Goal: Transaction & Acquisition: Purchase product/service

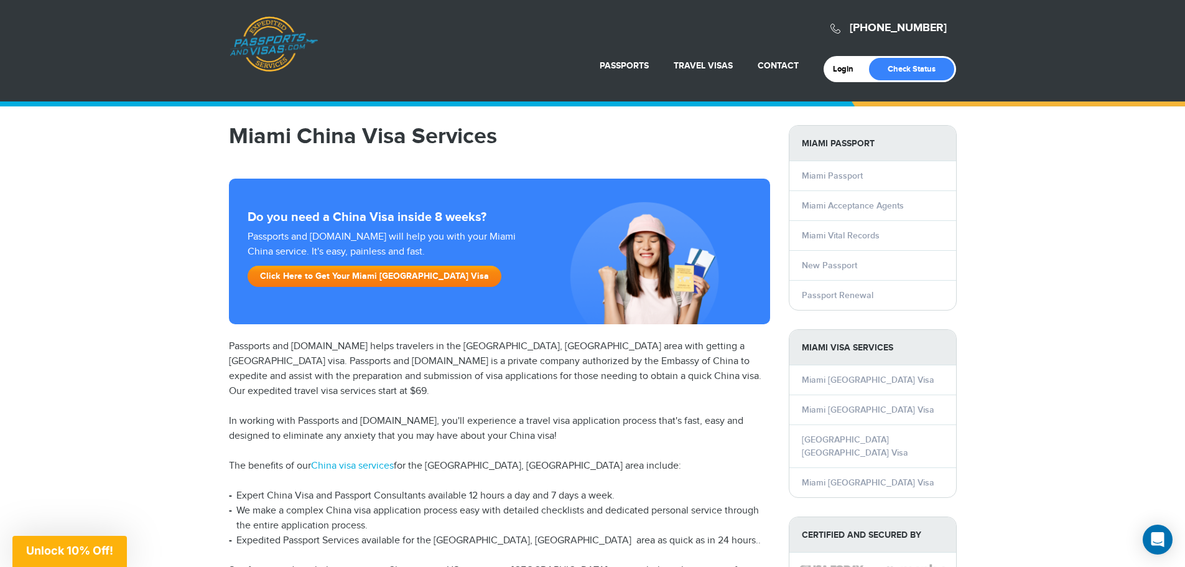
scroll to position [62, 0]
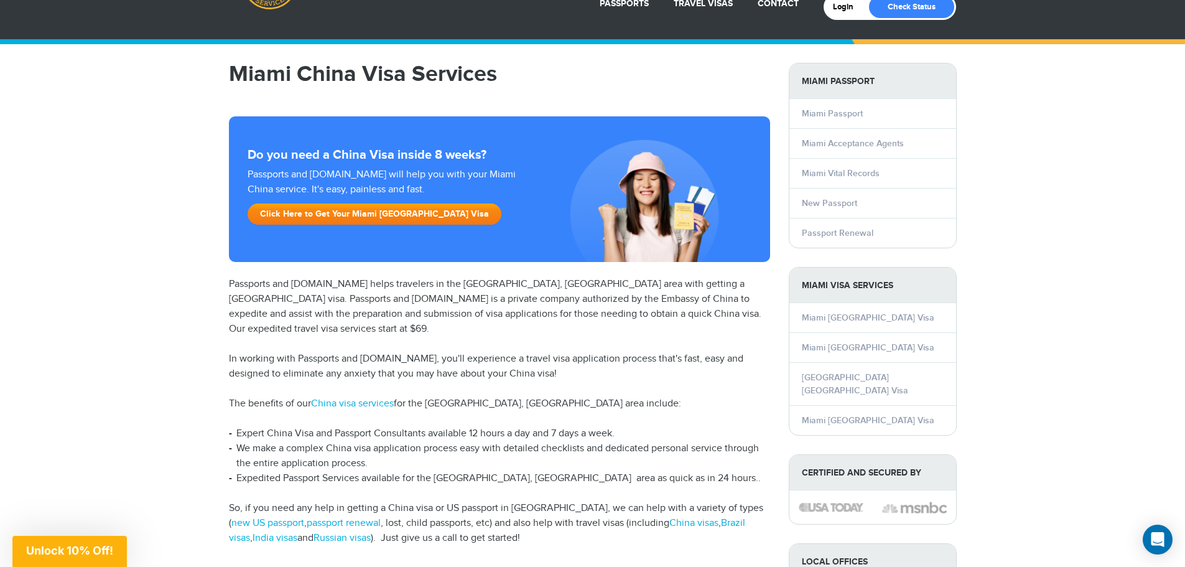
click at [367, 208] on link "Click Here to Get Your Miami [GEOGRAPHIC_DATA] Visa" at bounding box center [375, 213] width 254 height 21
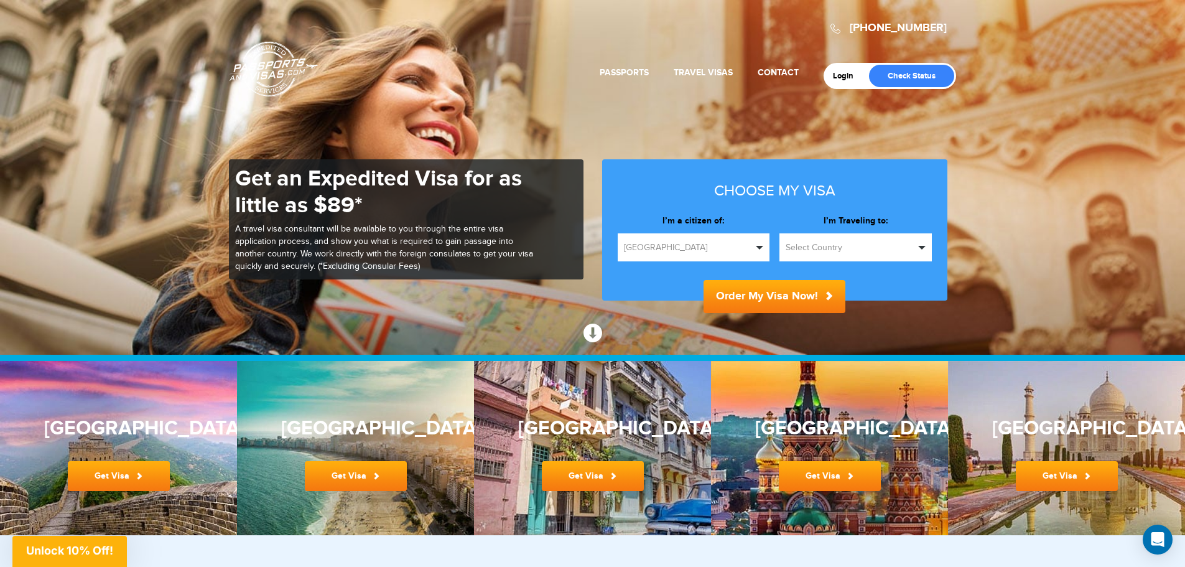
click at [822, 249] on span "Select Country" at bounding box center [850, 247] width 129 height 12
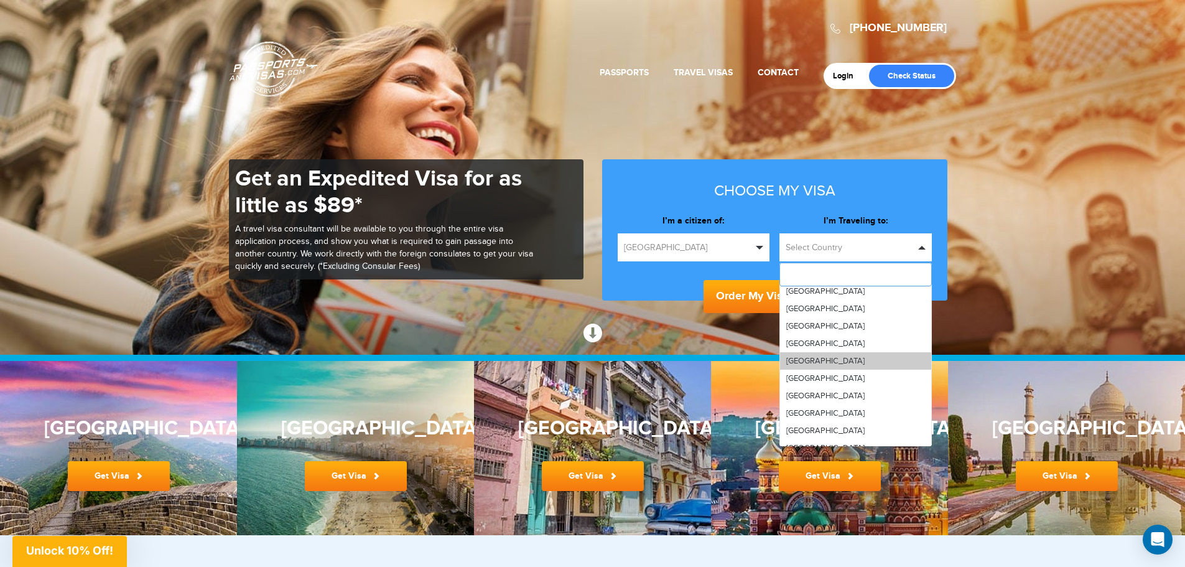
scroll to position [622, 0]
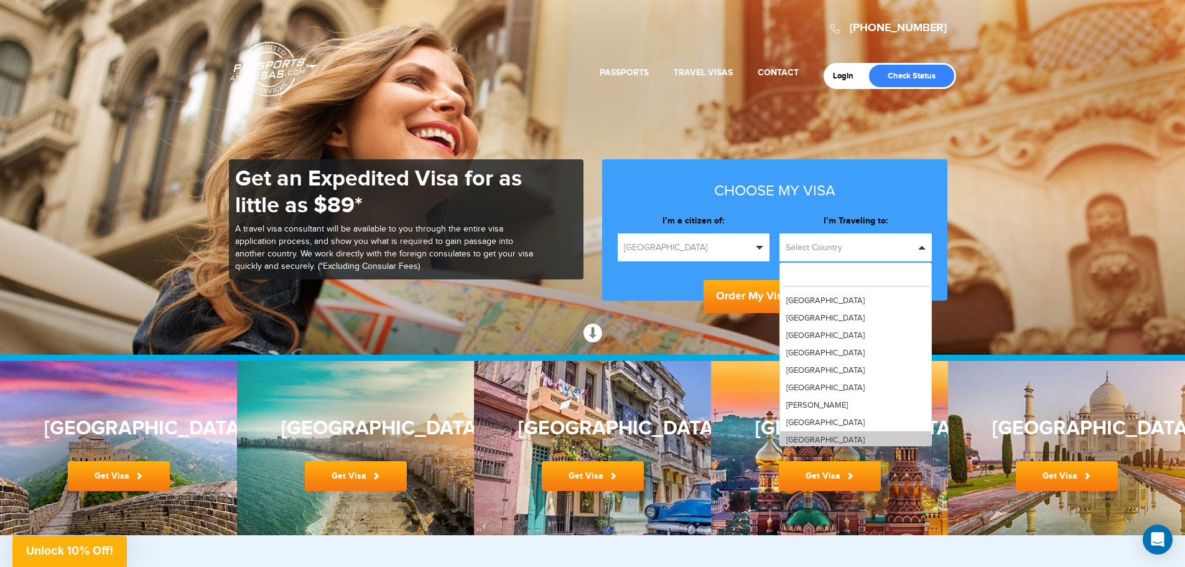
click at [798, 435] on span "[GEOGRAPHIC_DATA]" at bounding box center [825, 440] width 78 height 10
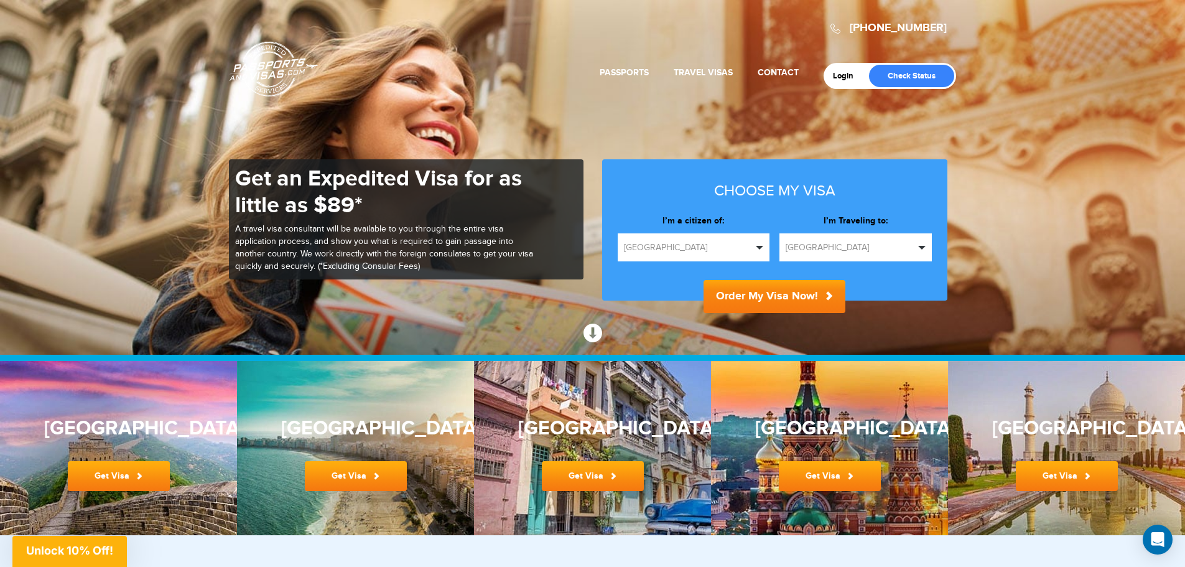
click at [765, 305] on button "Order My Visa Now!" at bounding box center [775, 296] width 142 height 33
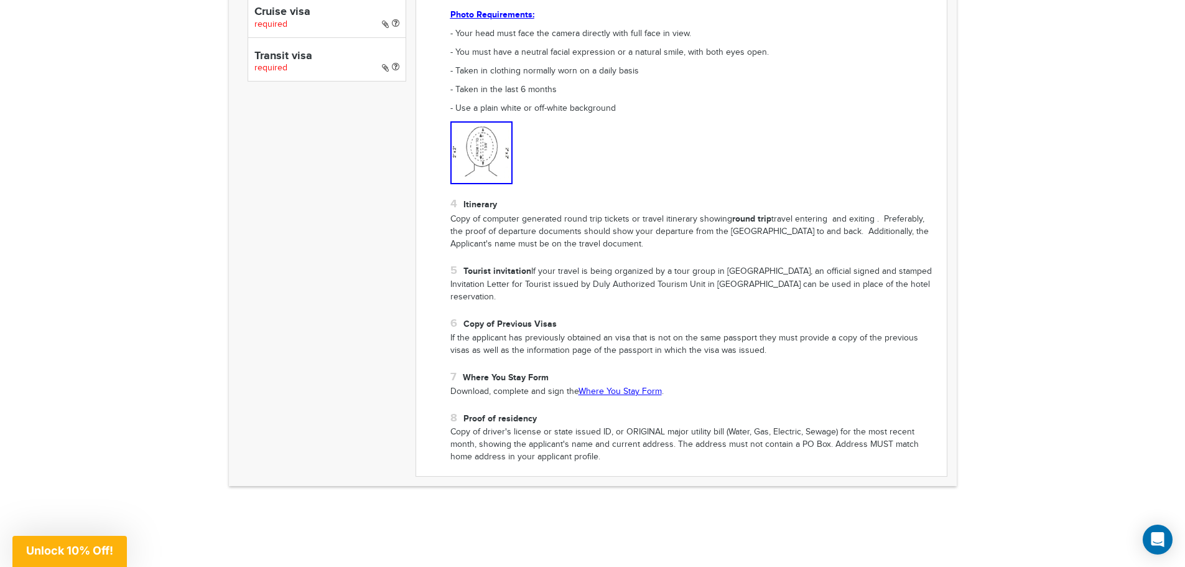
scroll to position [995, 0]
click at [598, 385] on link "Where You Stay Form" at bounding box center [620, 390] width 83 height 10
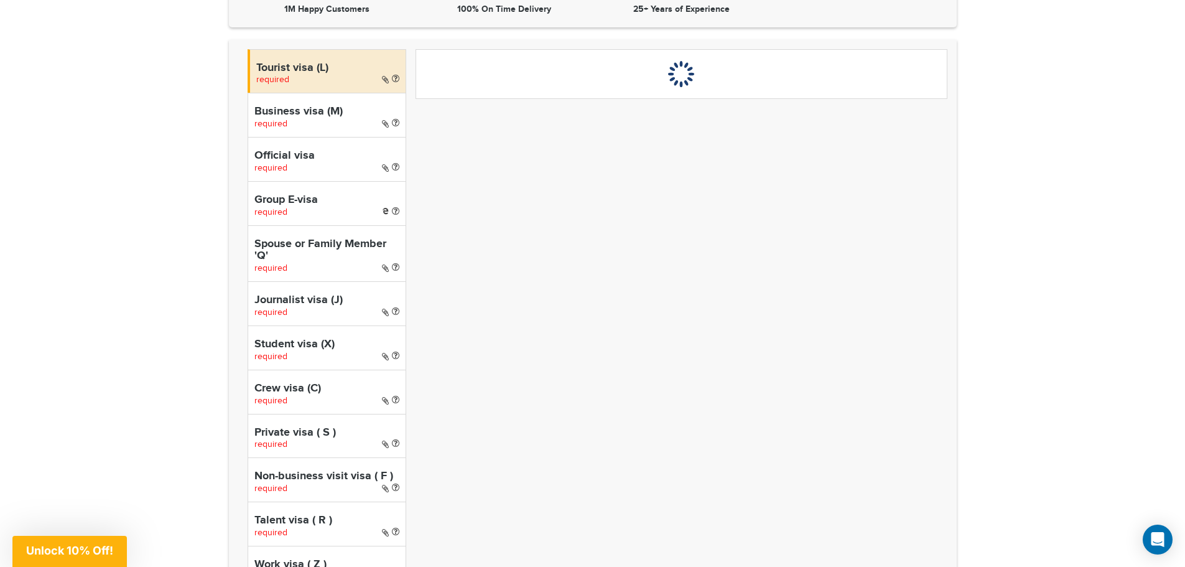
scroll to position [289, 0]
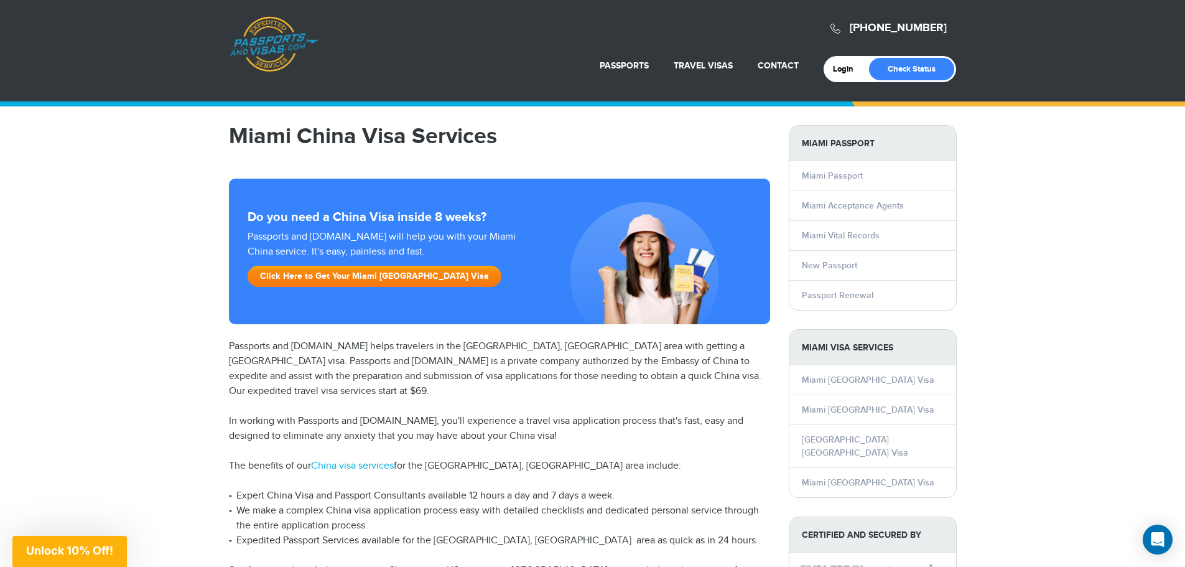
click at [346, 276] on link "Click Here to Get Your Miami China Visa" at bounding box center [375, 276] width 254 height 21
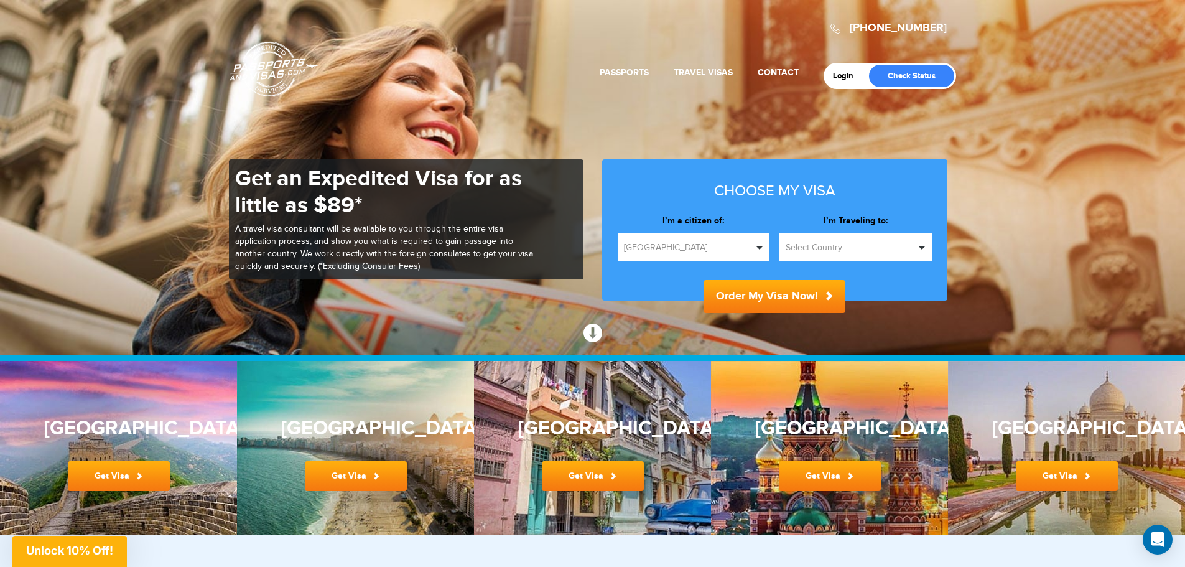
click at [795, 244] on span "Select Country" at bounding box center [850, 247] width 129 height 12
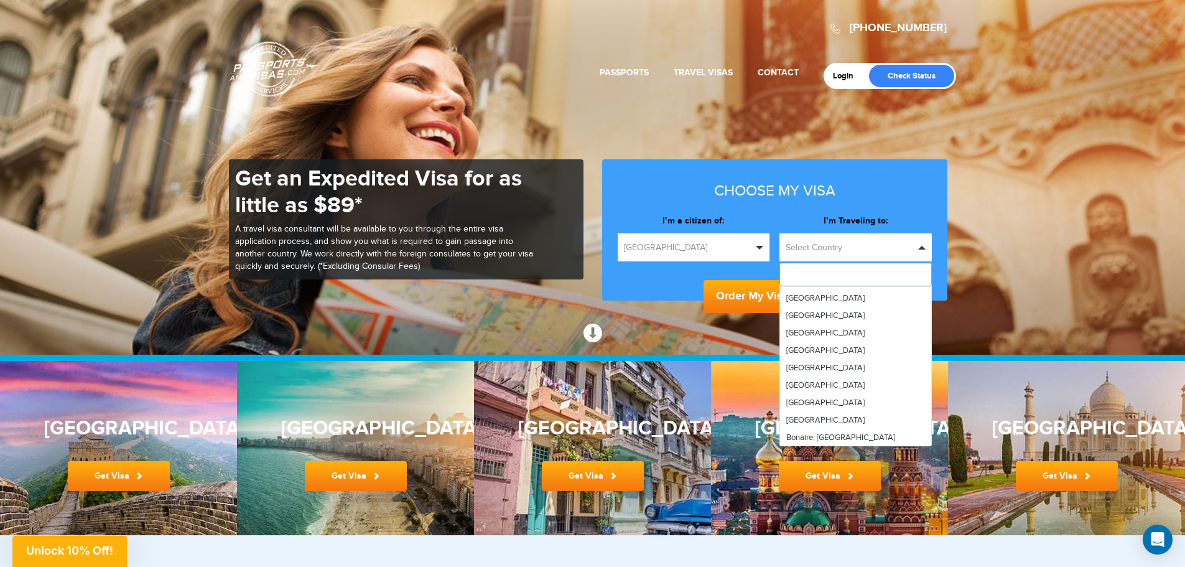
scroll to position [622, 0]
click at [805, 434] on link "[GEOGRAPHIC_DATA]" at bounding box center [855, 439] width 151 height 17
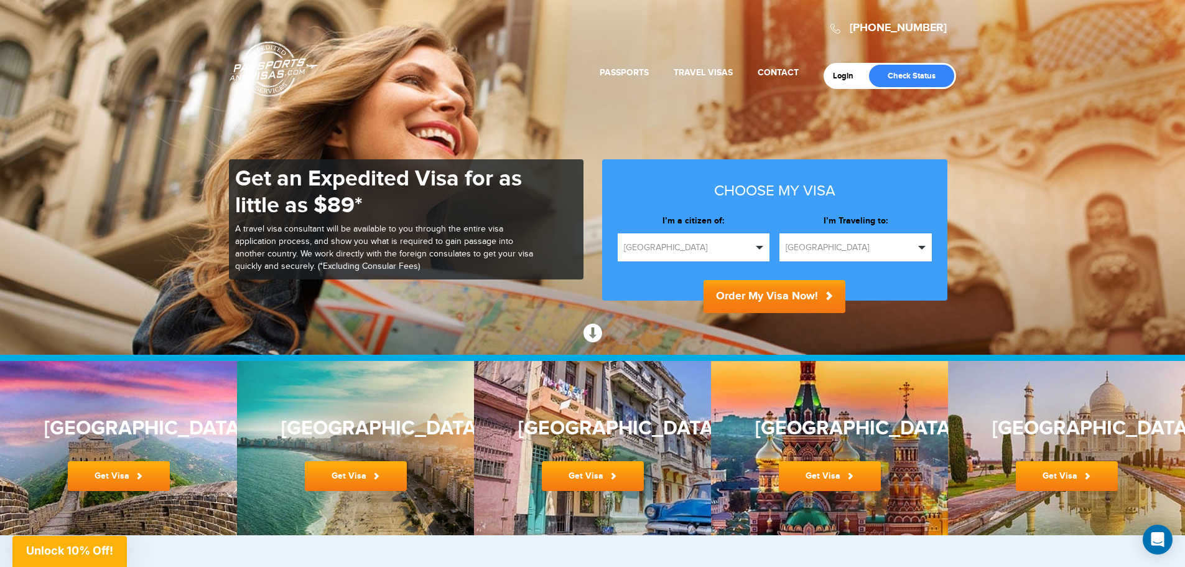
click at [769, 294] on button "Order My Visa Now!" at bounding box center [775, 296] width 142 height 33
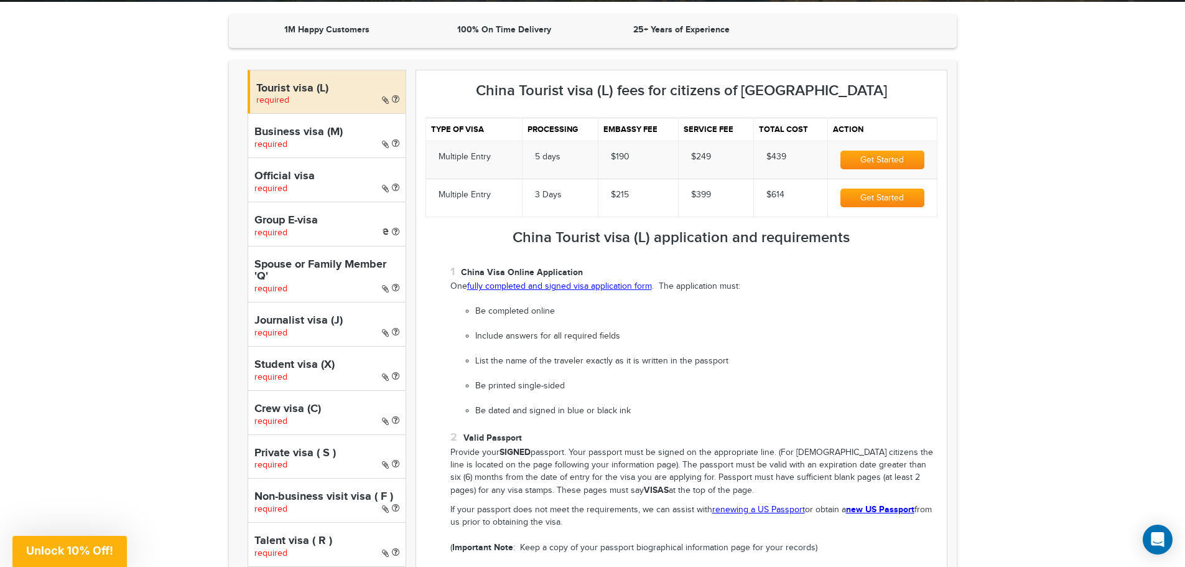
scroll to position [373, 0]
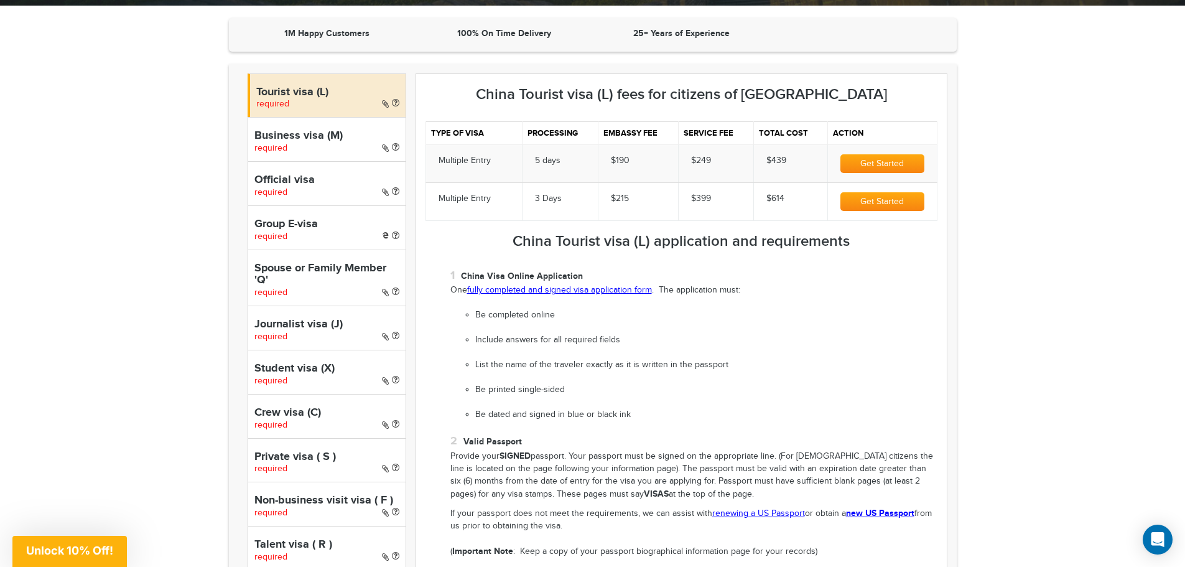
click at [894, 164] on button "Get Started" at bounding box center [882, 163] width 83 height 19
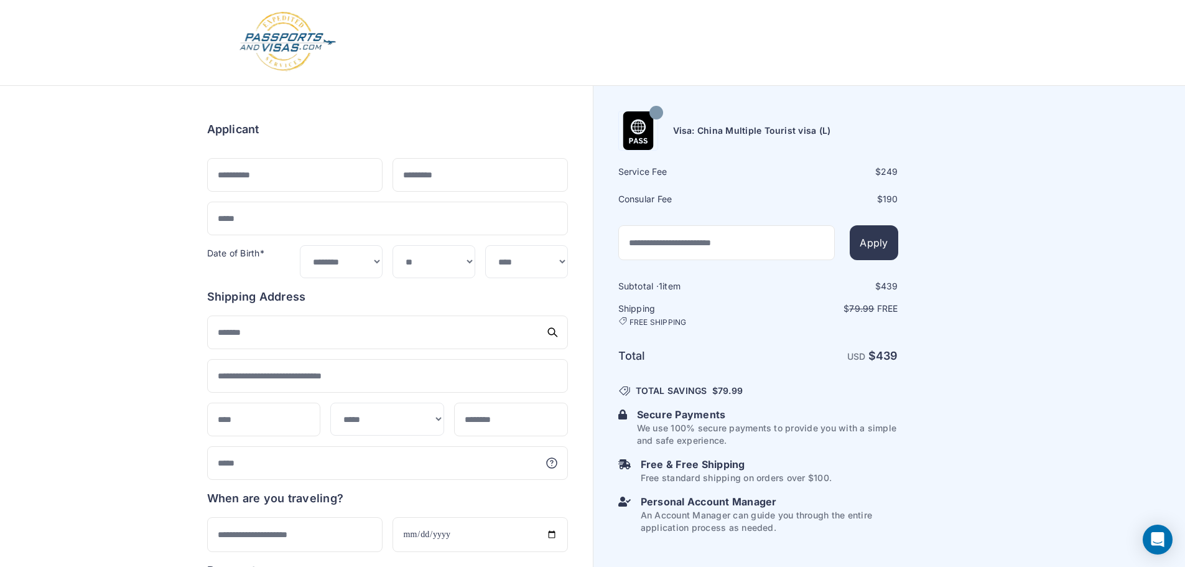
scroll to position [1, 0]
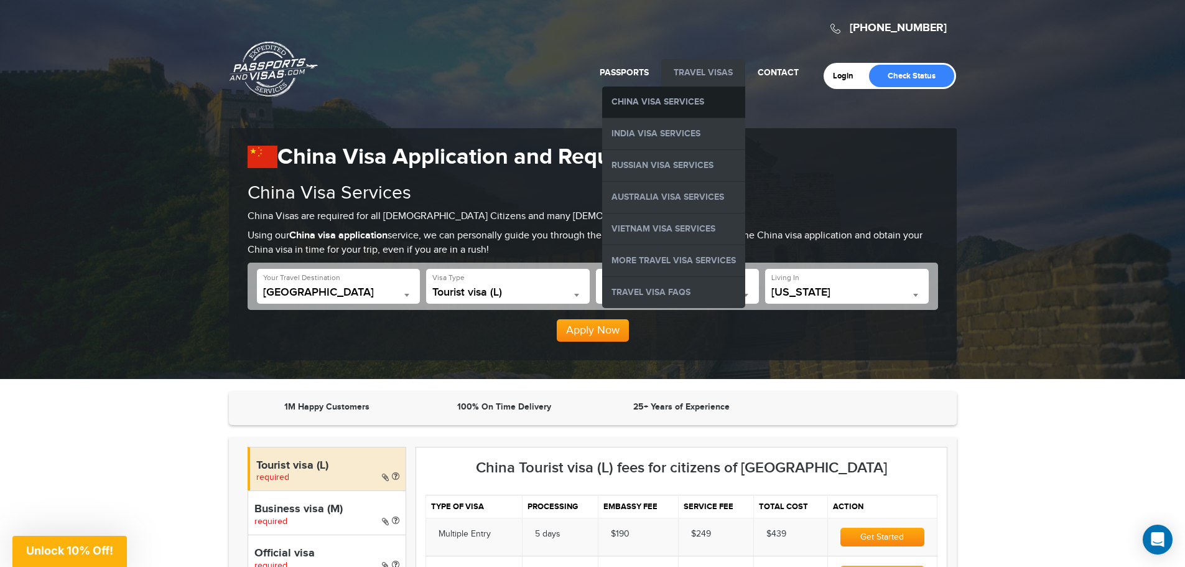
click at [691, 96] on link "China Visa Services" at bounding box center [673, 101] width 143 height 31
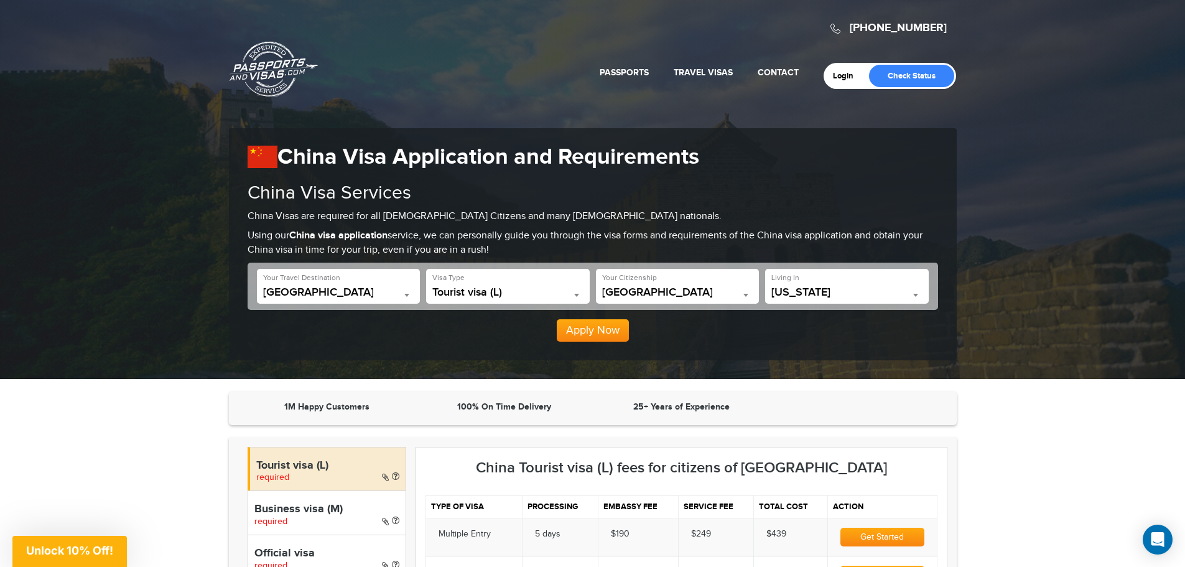
click at [793, 291] on span "[US_STATE]" at bounding box center [846, 292] width 151 height 12
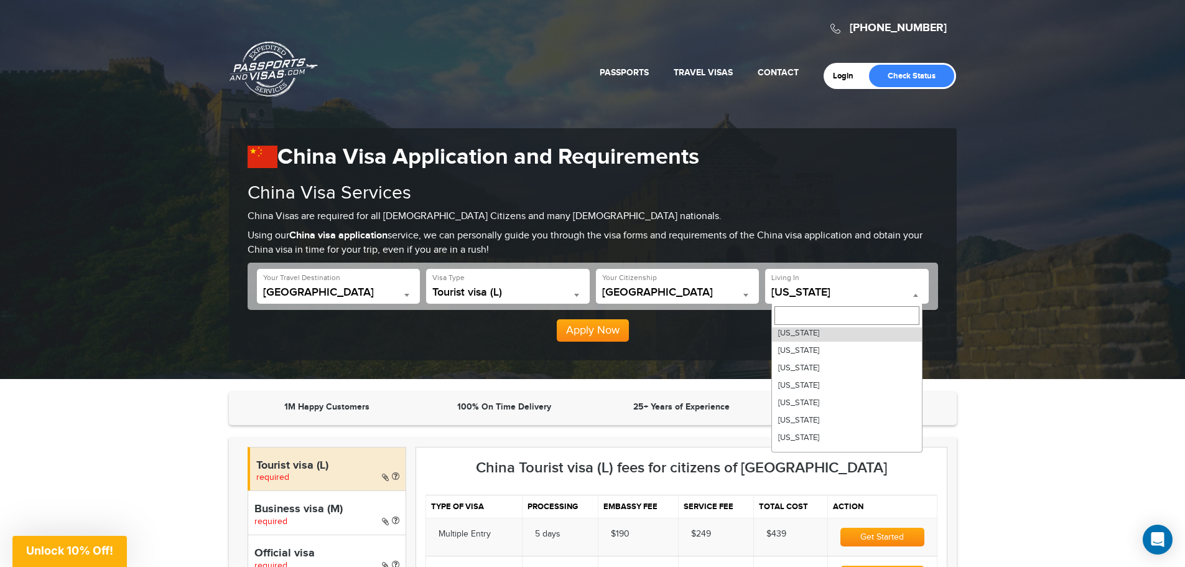
scroll to position [62, 0]
select select "**"
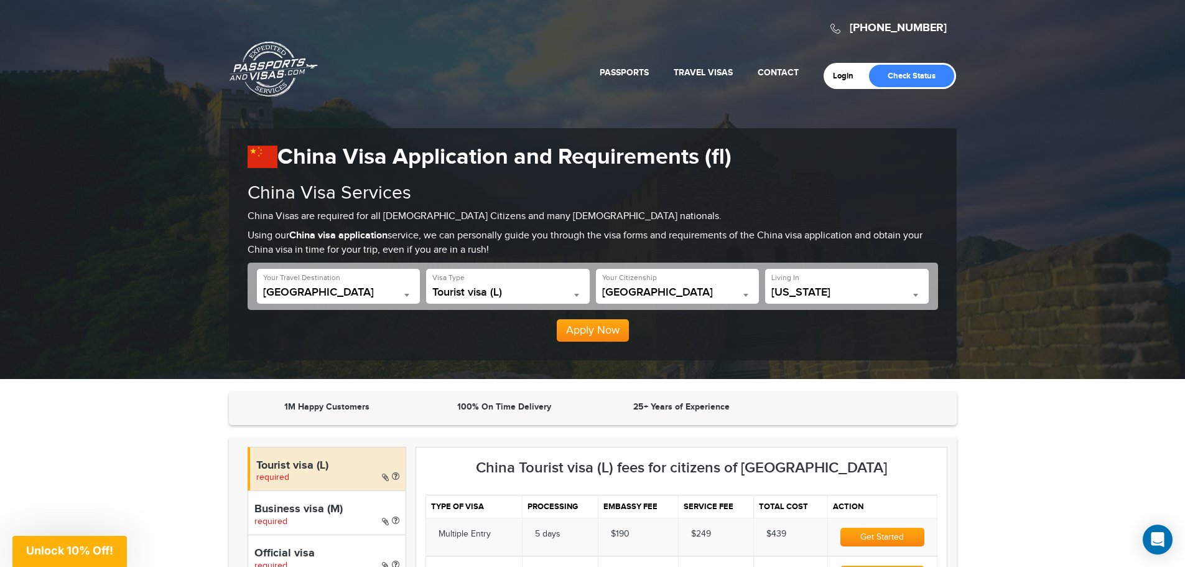
click at [612, 332] on button "Apply Now" at bounding box center [593, 330] width 72 height 22
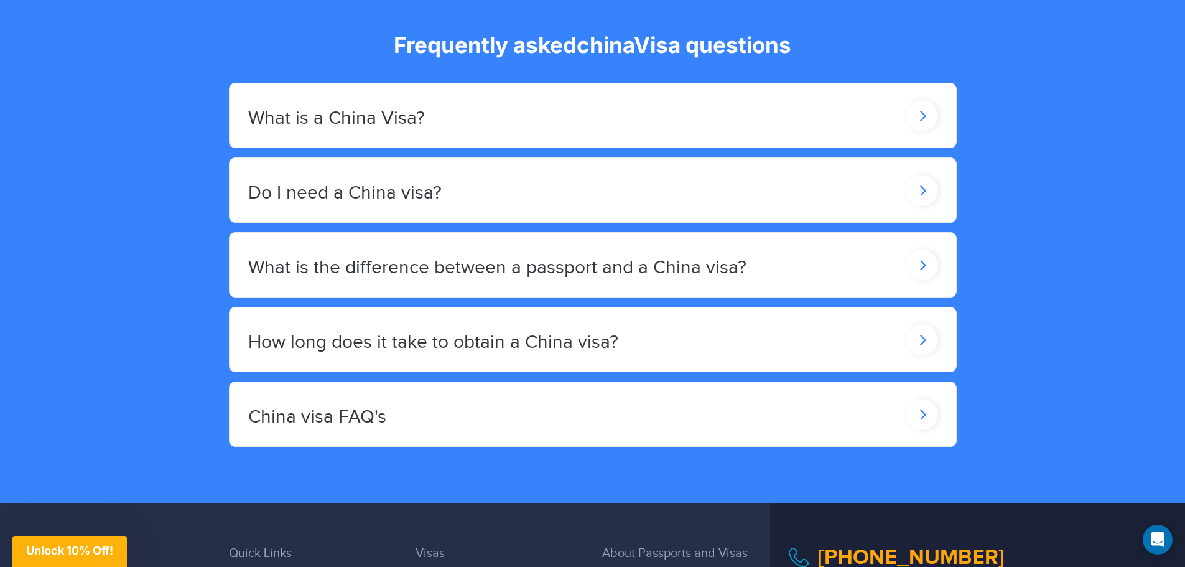
scroll to position [2055, 0]
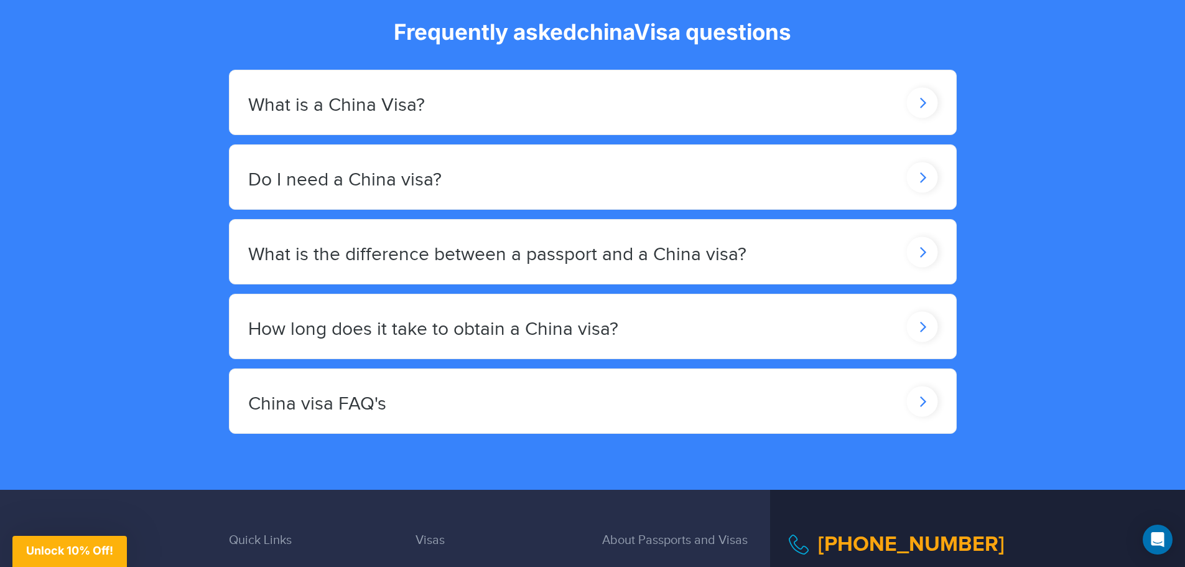
click at [589, 319] on h2 "How long does it take to obtain a China visa?" at bounding box center [433, 329] width 370 height 21
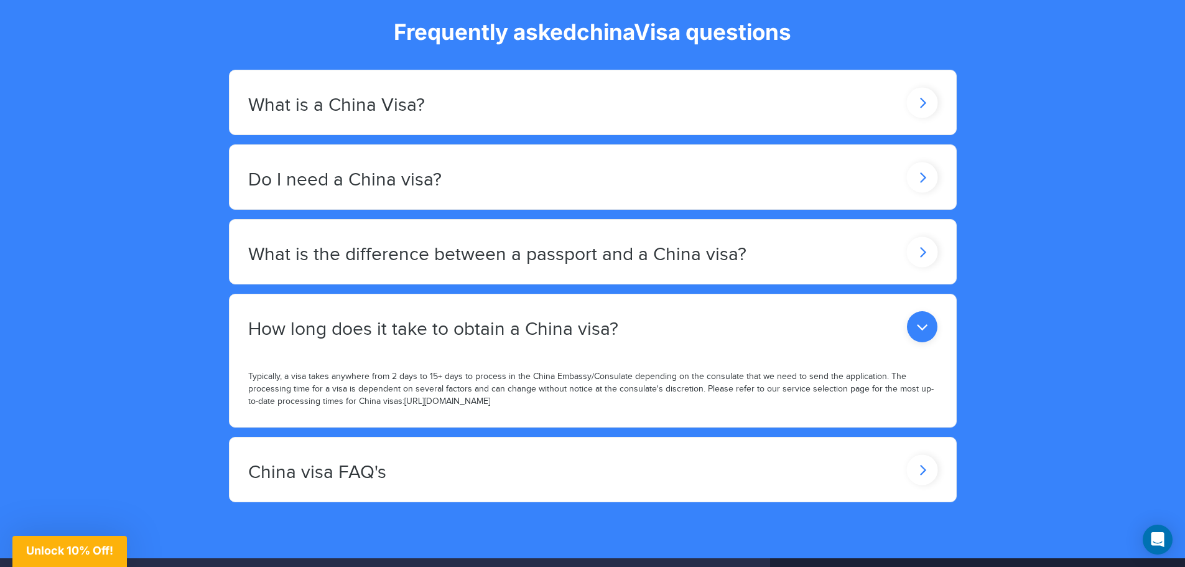
click at [589, 319] on h2 "How long does it take to obtain a China visa?" at bounding box center [433, 329] width 370 height 21
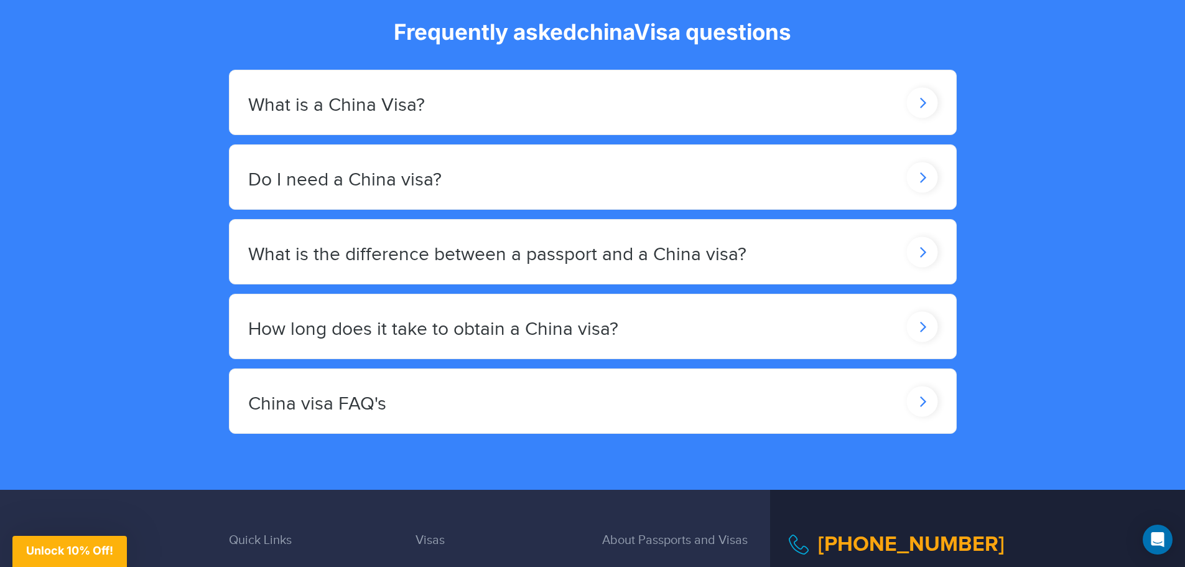
click at [447, 391] on div "China visa FAQ's" at bounding box center [593, 401] width 727 height 64
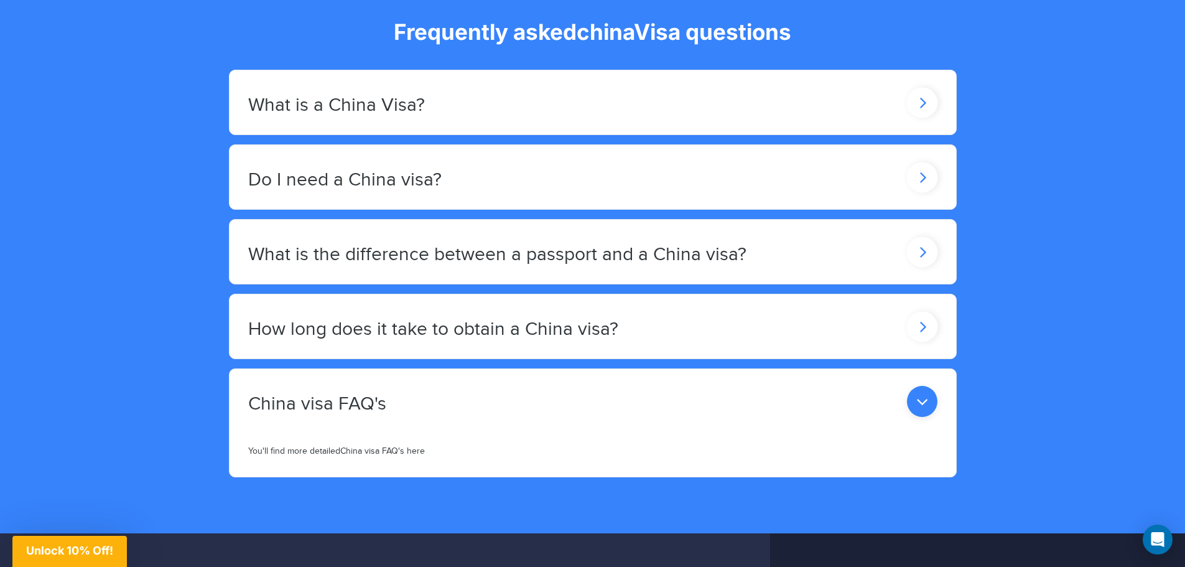
click at [447, 391] on div "China visa FAQ's" at bounding box center [593, 401] width 727 height 64
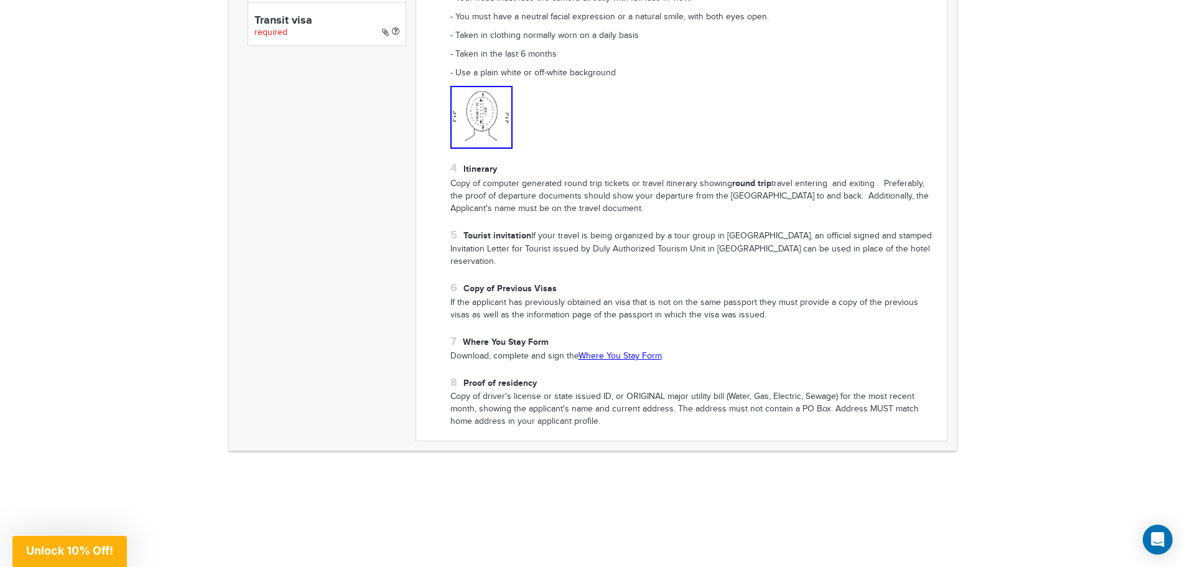
scroll to position [1058, 0]
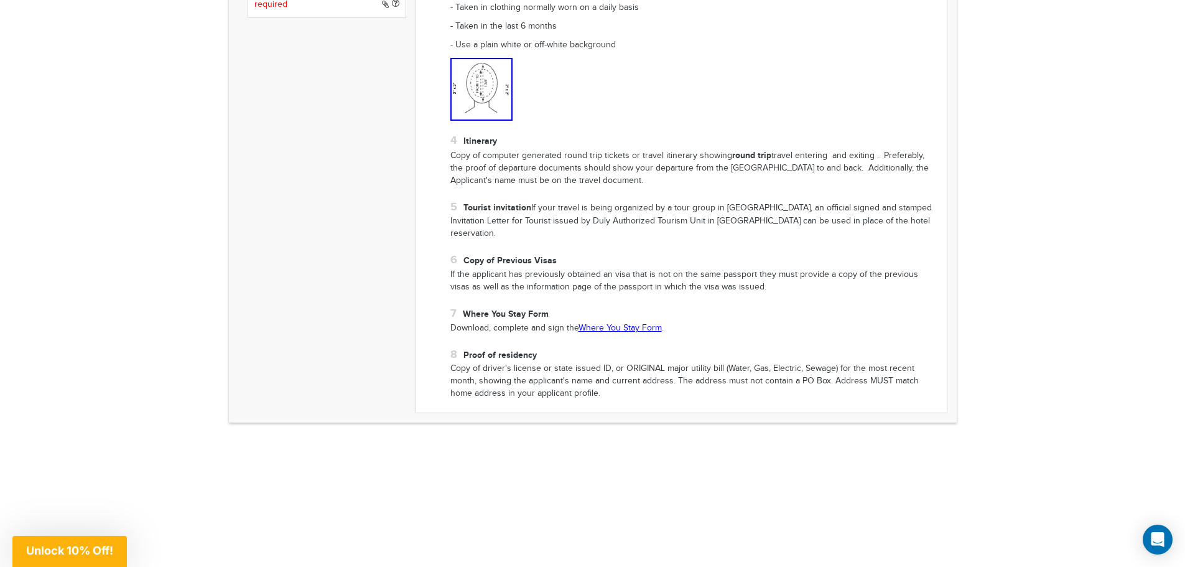
click at [598, 323] on link "Where You Stay Form" at bounding box center [620, 328] width 83 height 10
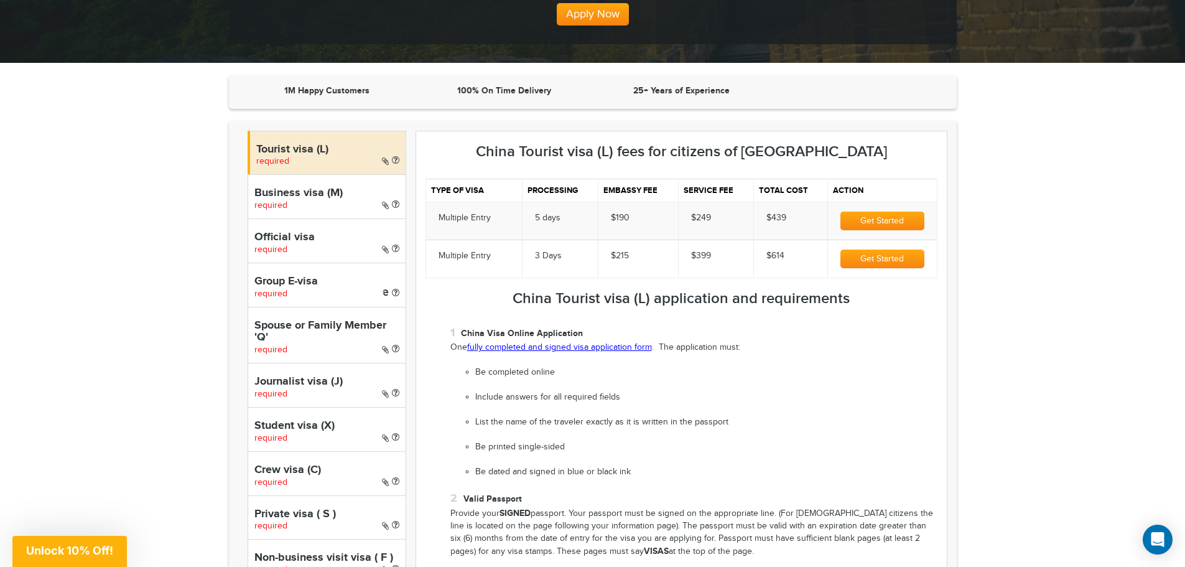
scroll to position [311, 0]
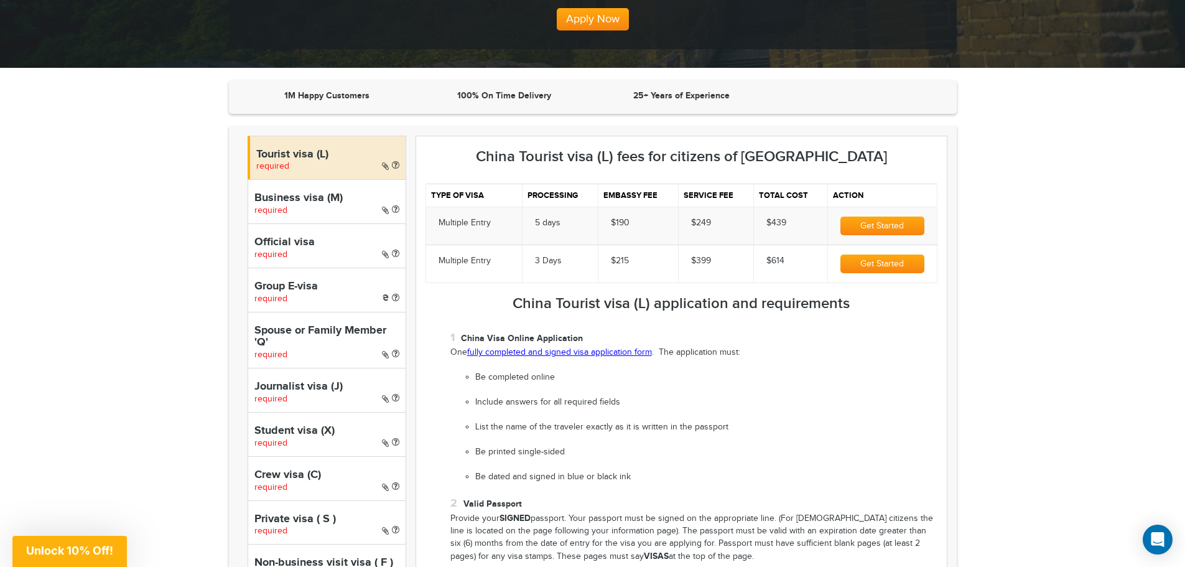
click at [902, 227] on button "Get Started" at bounding box center [882, 226] width 83 height 19
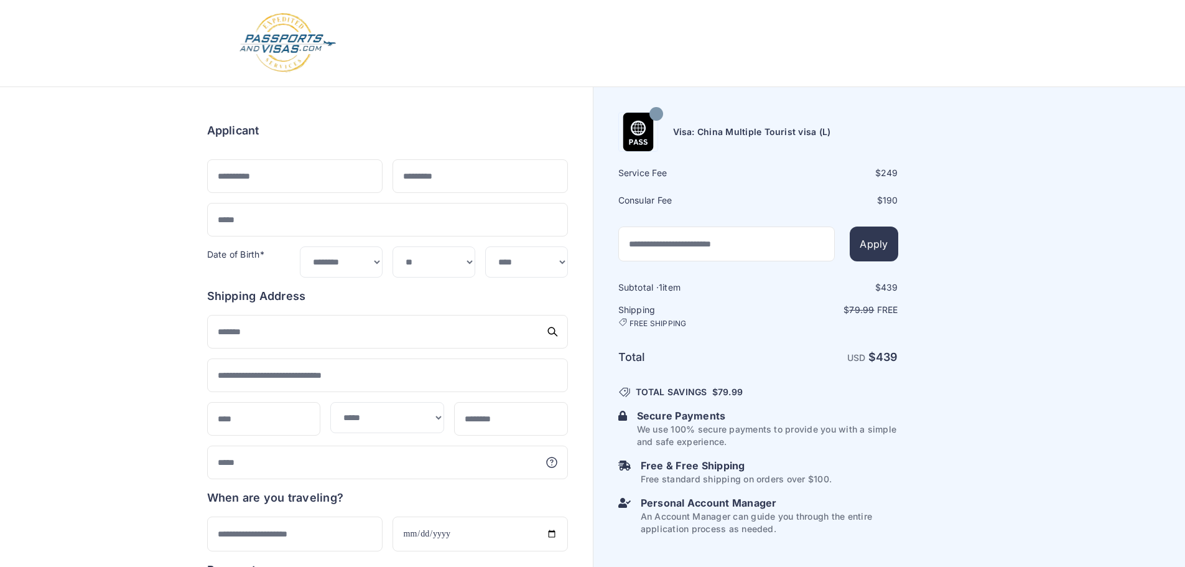
select select "**"
